Goal: Information Seeking & Learning: Learn about a topic

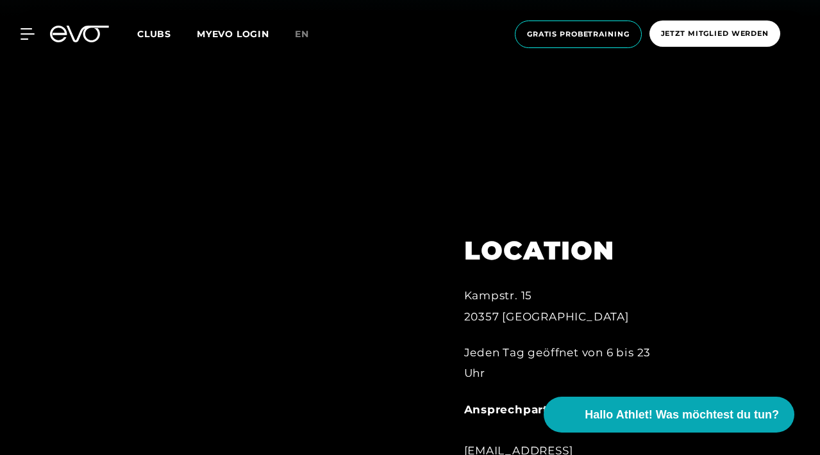
scroll to position [394, 0]
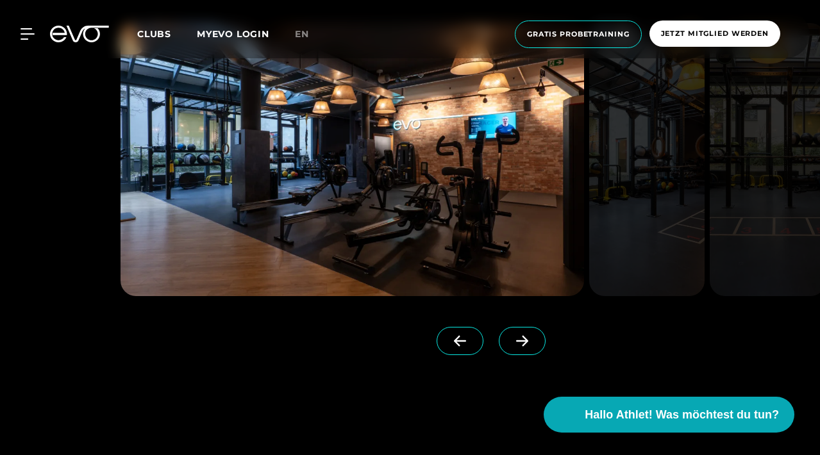
scroll to position [1053, 0]
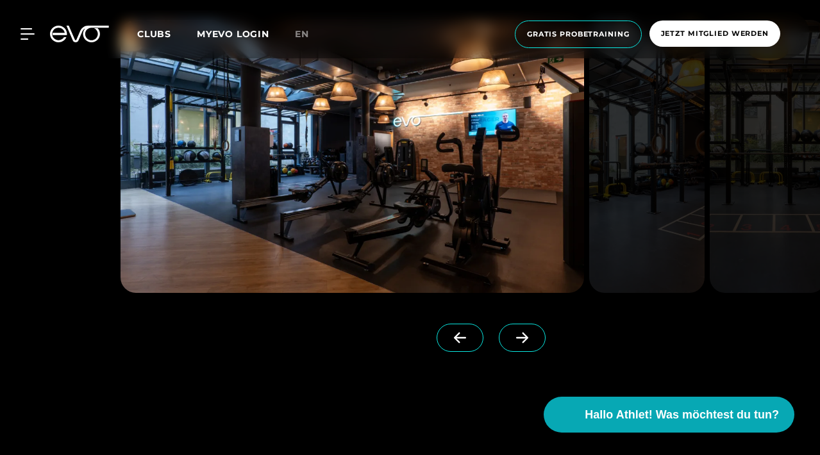
click at [527, 338] on icon at bounding box center [522, 338] width 12 height 11
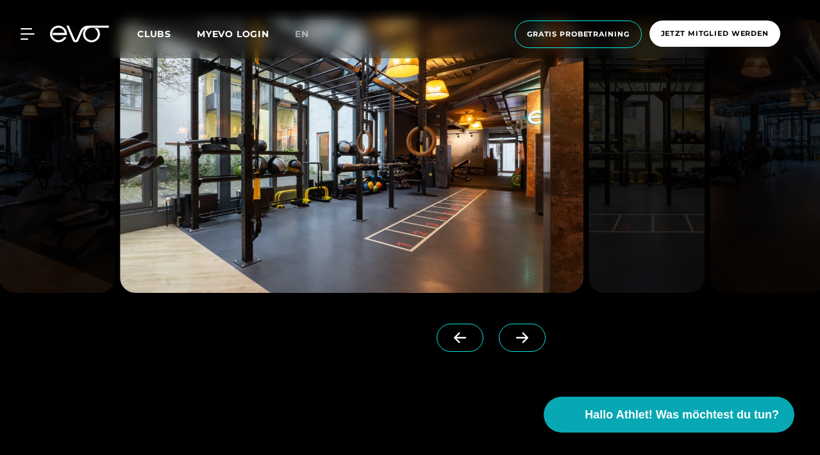
click at [527, 338] on icon at bounding box center [522, 338] width 12 height 11
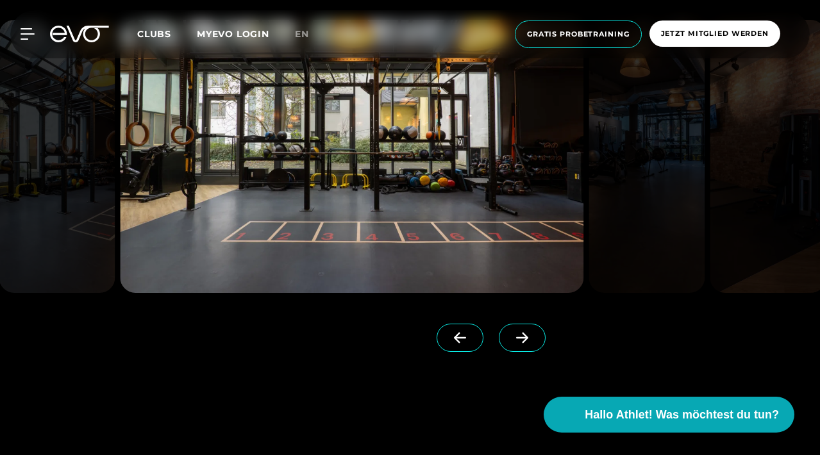
click at [527, 338] on icon at bounding box center [522, 338] width 12 height 11
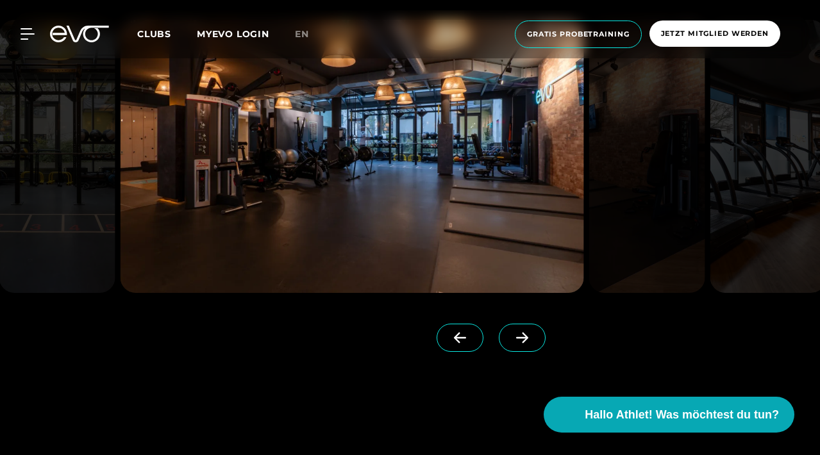
click at [527, 338] on icon at bounding box center [522, 338] width 12 height 11
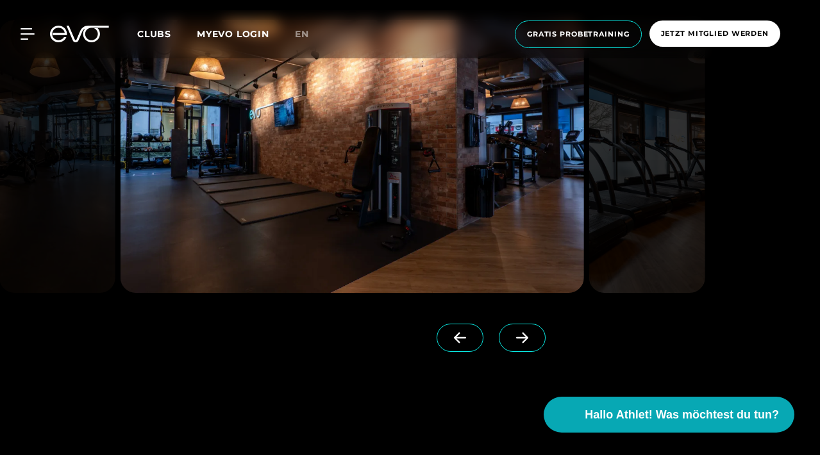
click at [527, 338] on icon at bounding box center [522, 338] width 12 height 11
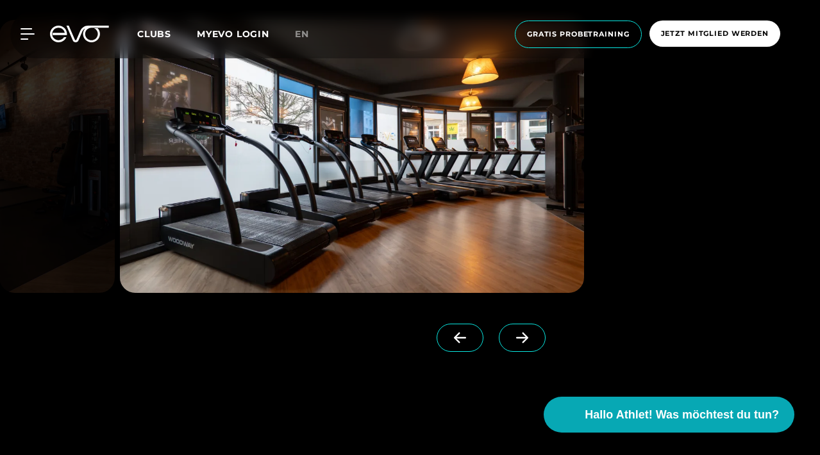
click at [527, 338] on icon at bounding box center [522, 338] width 12 height 11
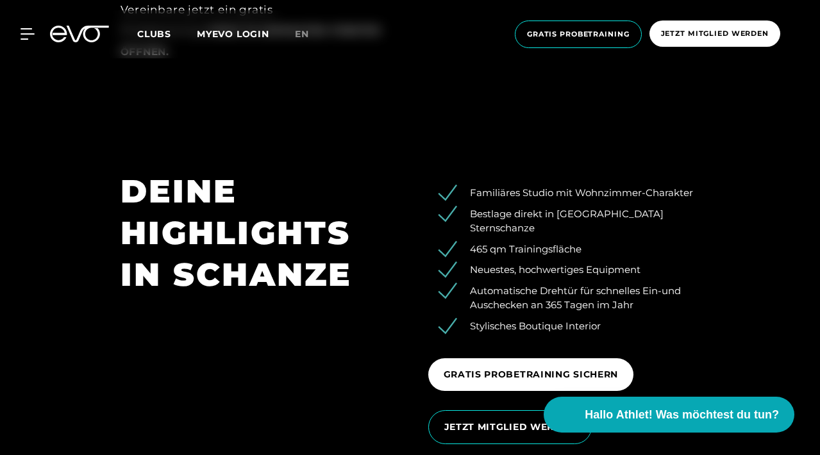
scroll to position [1645, 0]
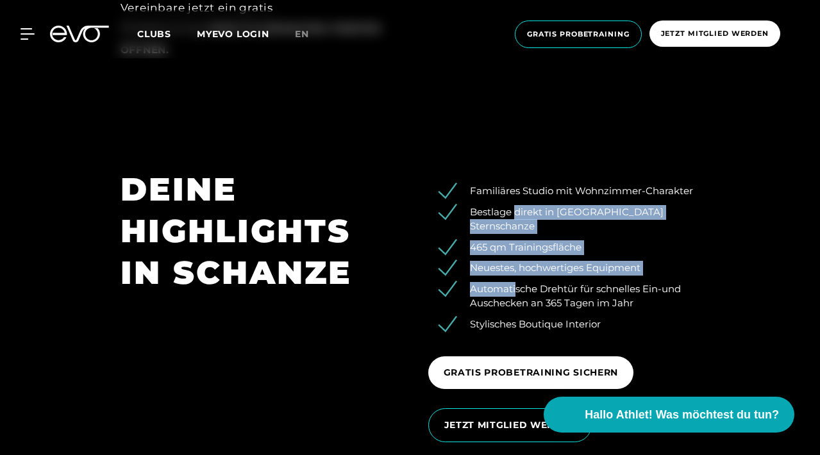
drag, startPoint x: 513, startPoint y: 186, endPoint x: 516, endPoint y: 252, distance: 66.0
click at [516, 252] on ul "Familiäres Studio mit Wohnzimmer-Charakter Bestlage direkt in [GEOGRAPHIC_DATA]…" at bounding box center [564, 257] width 272 height 147
click at [516, 282] on li "Automatische Drehtür für schnelles Ein-und Auschecken an 365 Tagen im Jahr" at bounding box center [573, 296] width 252 height 29
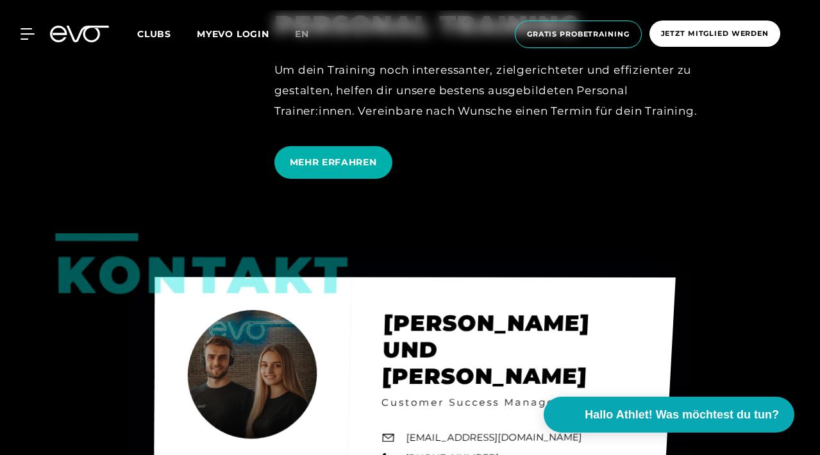
scroll to position [3013, 0]
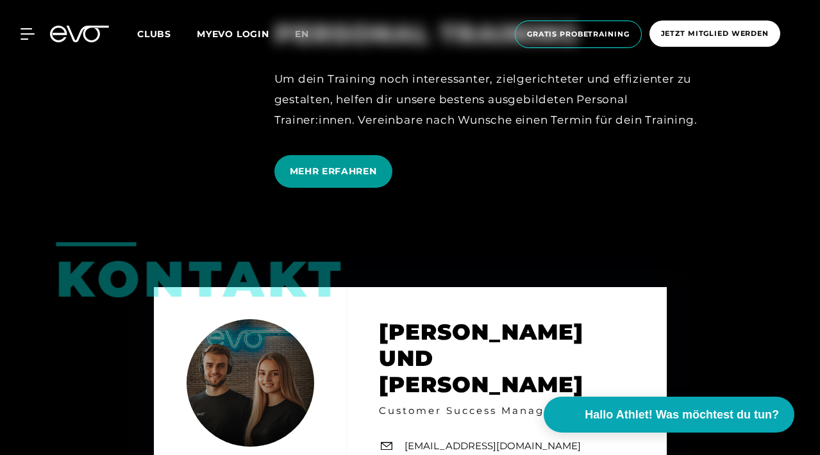
click at [342, 165] on span "MEHR ERFAHREN" at bounding box center [333, 171] width 87 height 13
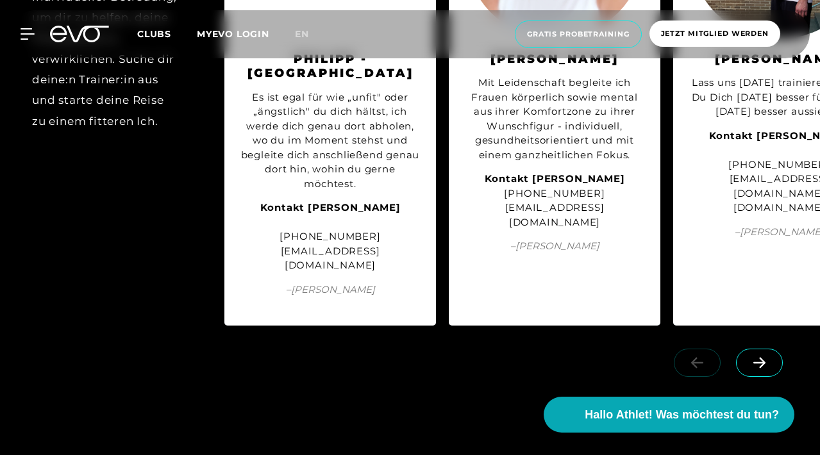
scroll to position [2657, 0]
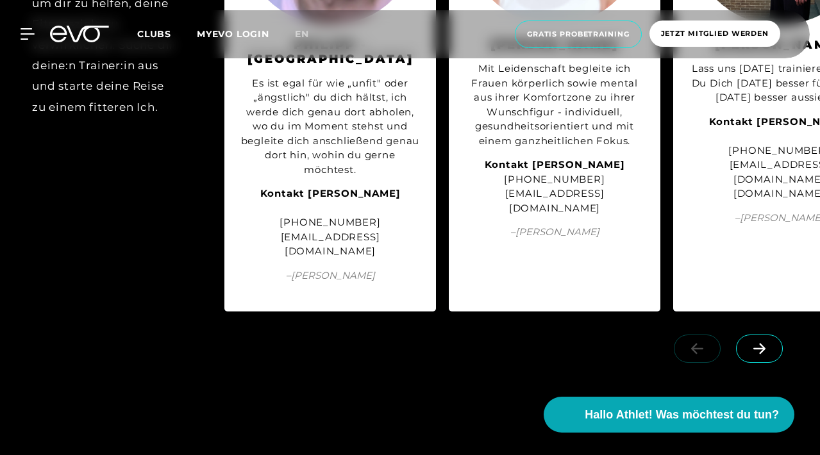
click at [756, 343] on icon at bounding box center [759, 348] width 12 height 11
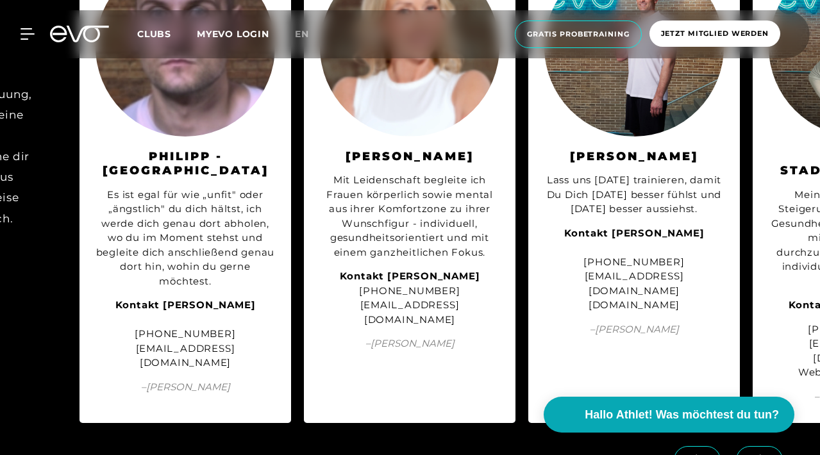
scroll to position [2548, 0]
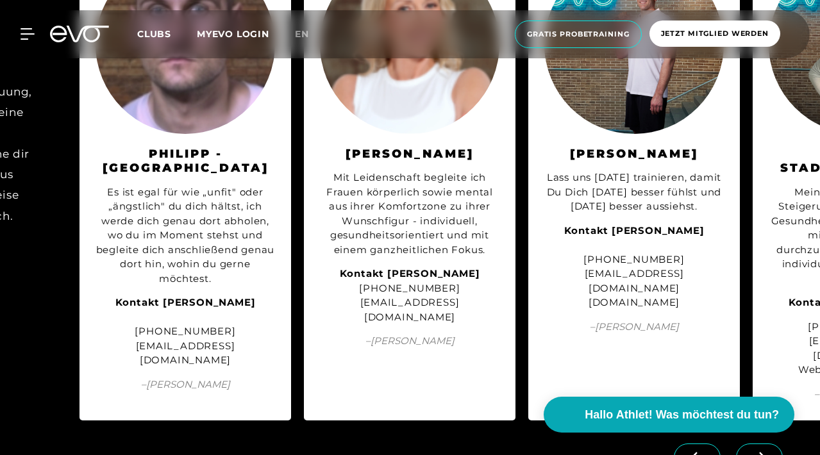
click at [758, 443] on span at bounding box center [759, 457] width 47 height 28
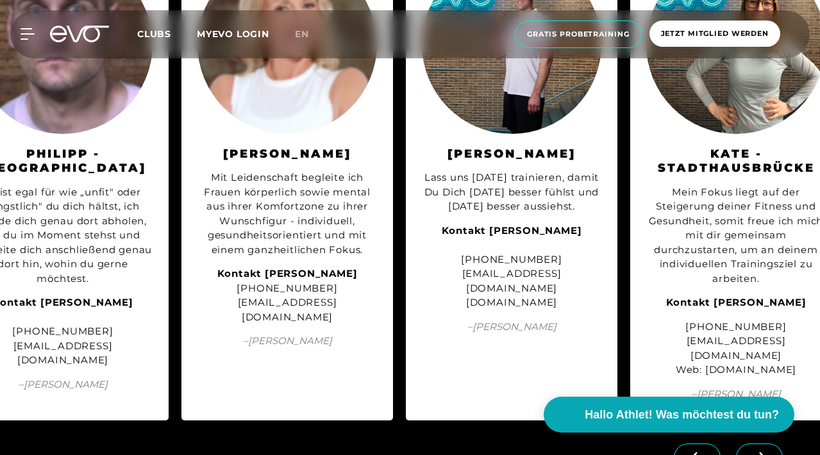
scroll to position [0, 289]
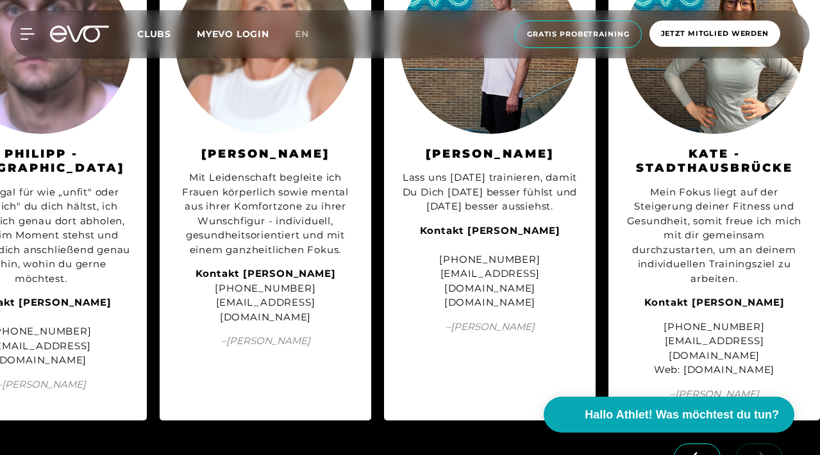
click at [758, 444] on link at bounding box center [762, 450] width 52 height 12
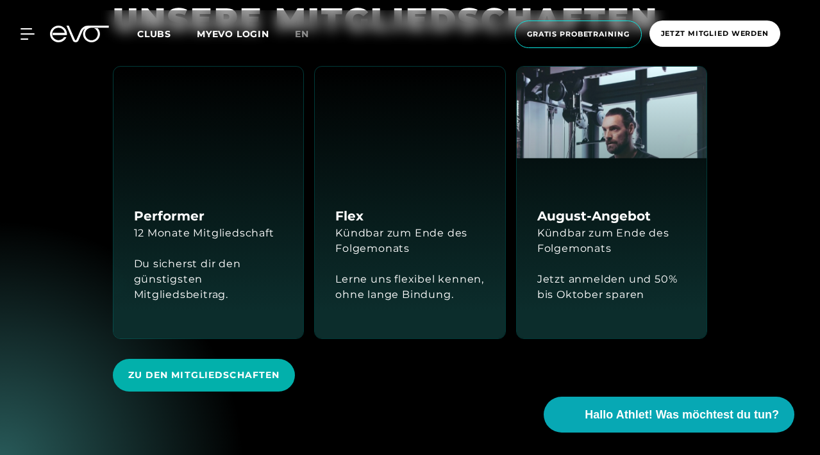
scroll to position [2477, 0]
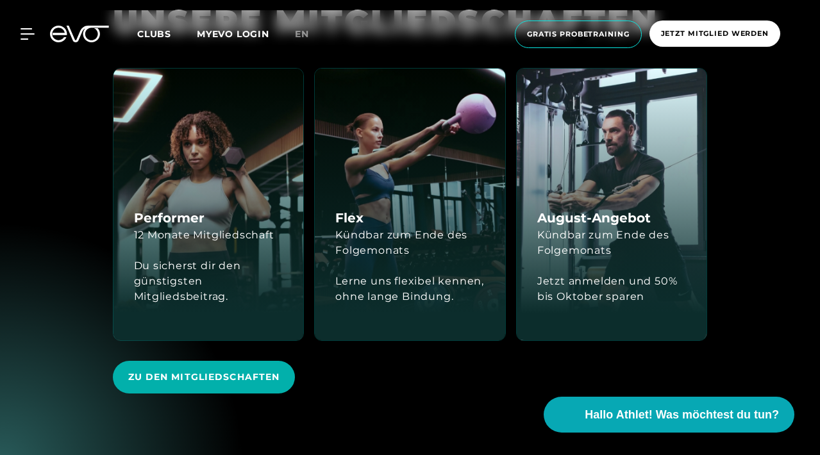
click at [375, 286] on div "Lerne uns flexibel kennen, ohne lange Bindung." at bounding box center [409, 289] width 149 height 31
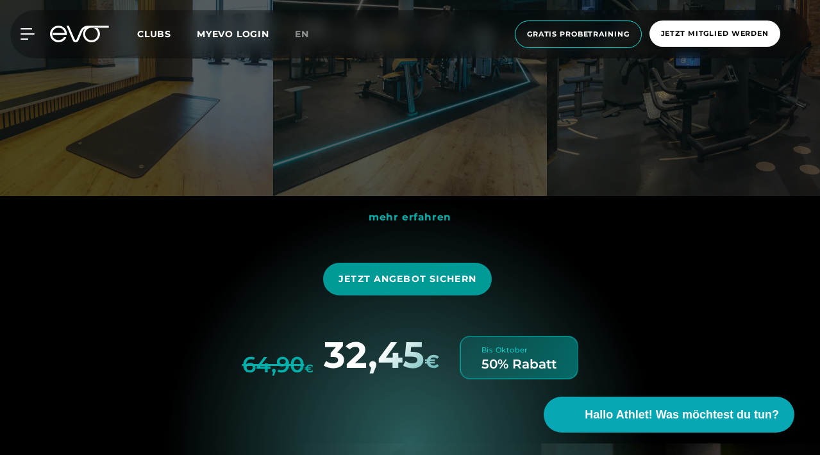
scroll to position [3524, 0]
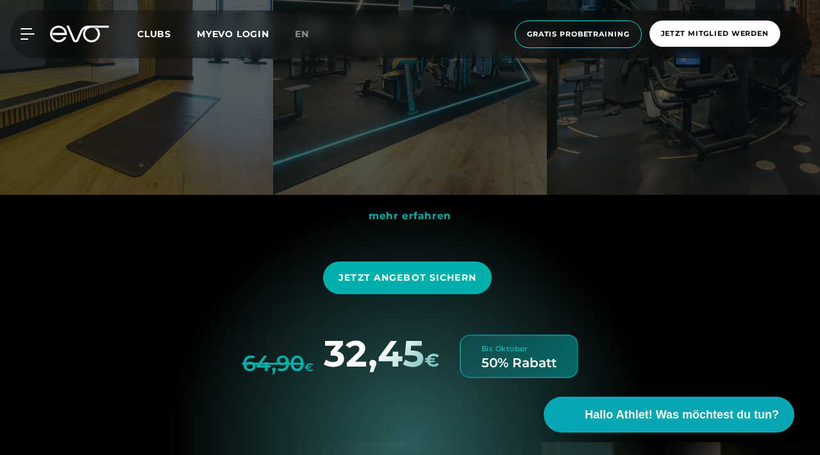
click at [413, 217] on span "mehr erfahren" at bounding box center [409, 216] width 83 height 12
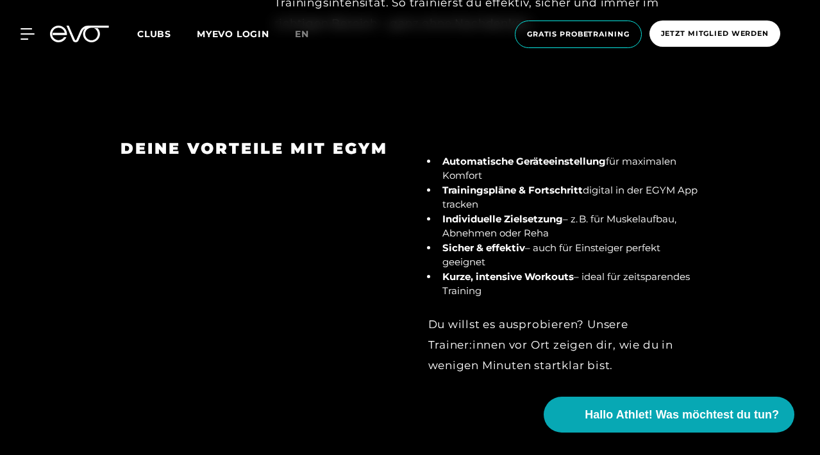
scroll to position [1582, 0]
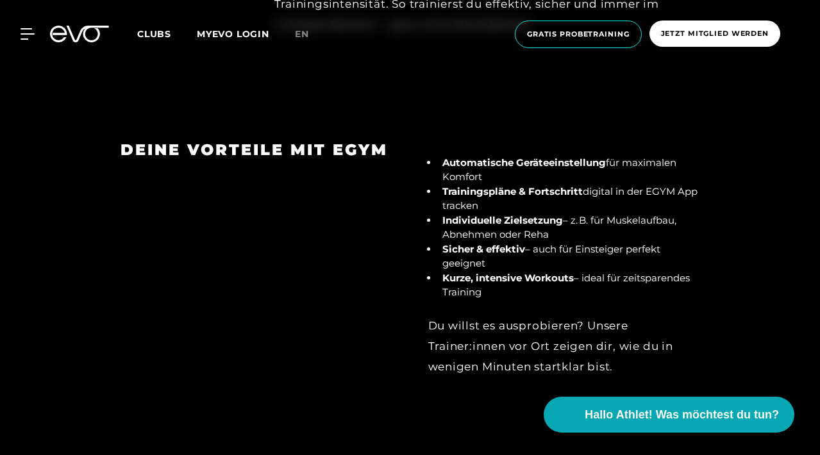
drag, startPoint x: 513, startPoint y: 119, endPoint x: 530, endPoint y: 160, distance: 44.9
click at [530, 160] on ul "Automatische Geräteeinstellung für maximalen Komfort Trainingspläne & Fortschri…" at bounding box center [564, 228] width 272 height 144
click at [556, 185] on li "Trainingspläne & Fortschritt digital in der EGYM App tracken" at bounding box center [569, 199] width 262 height 29
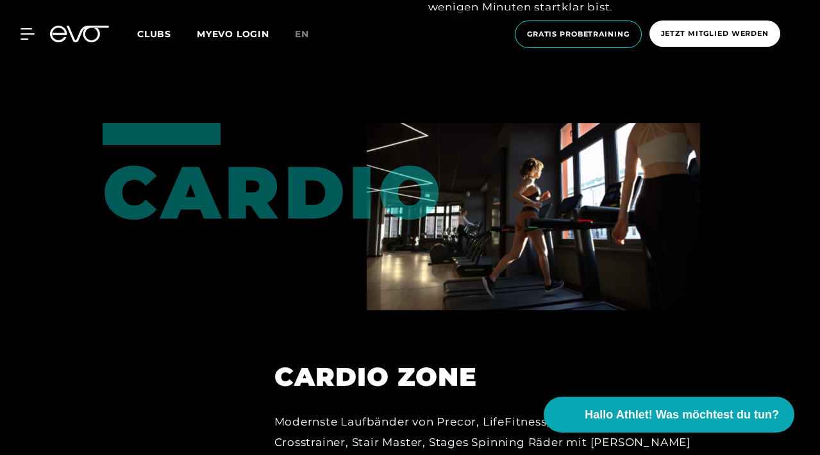
scroll to position [1685, 0]
